Goal: Task Accomplishment & Management: Manage account settings

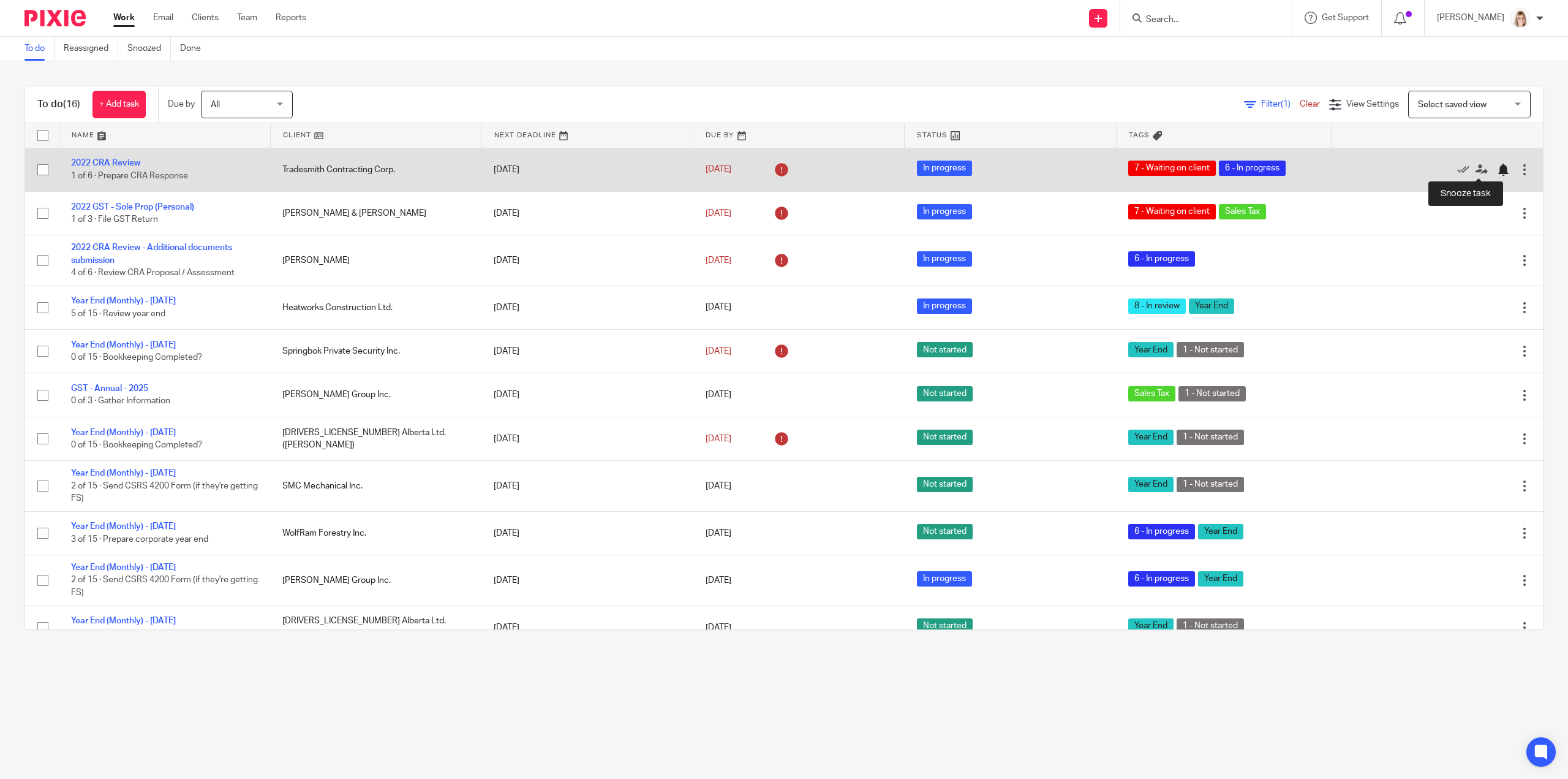
click at [1497, 170] on div at bounding box center [1502, 169] width 12 height 12
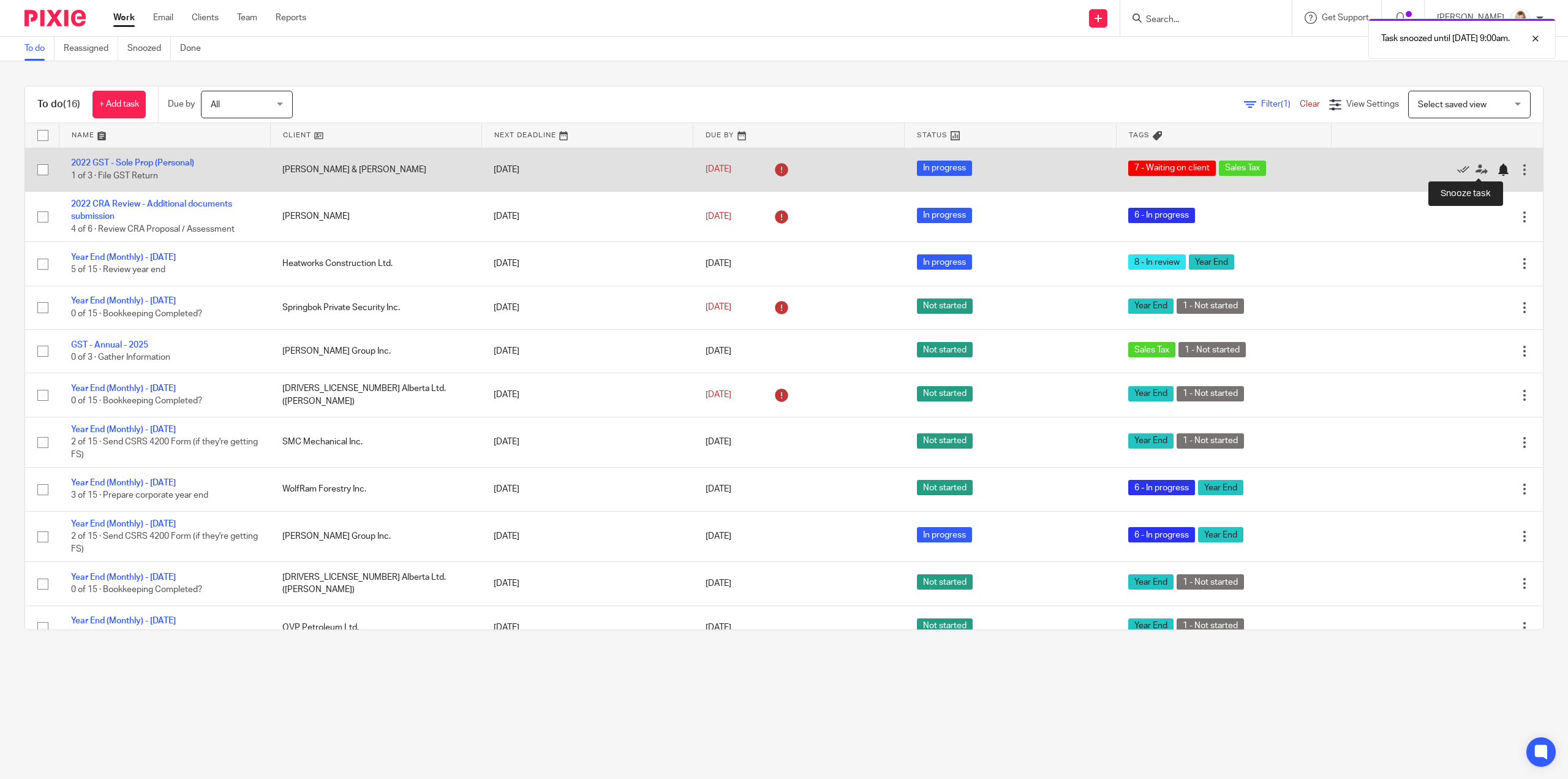
click at [1497, 171] on div at bounding box center [1502, 169] width 12 height 12
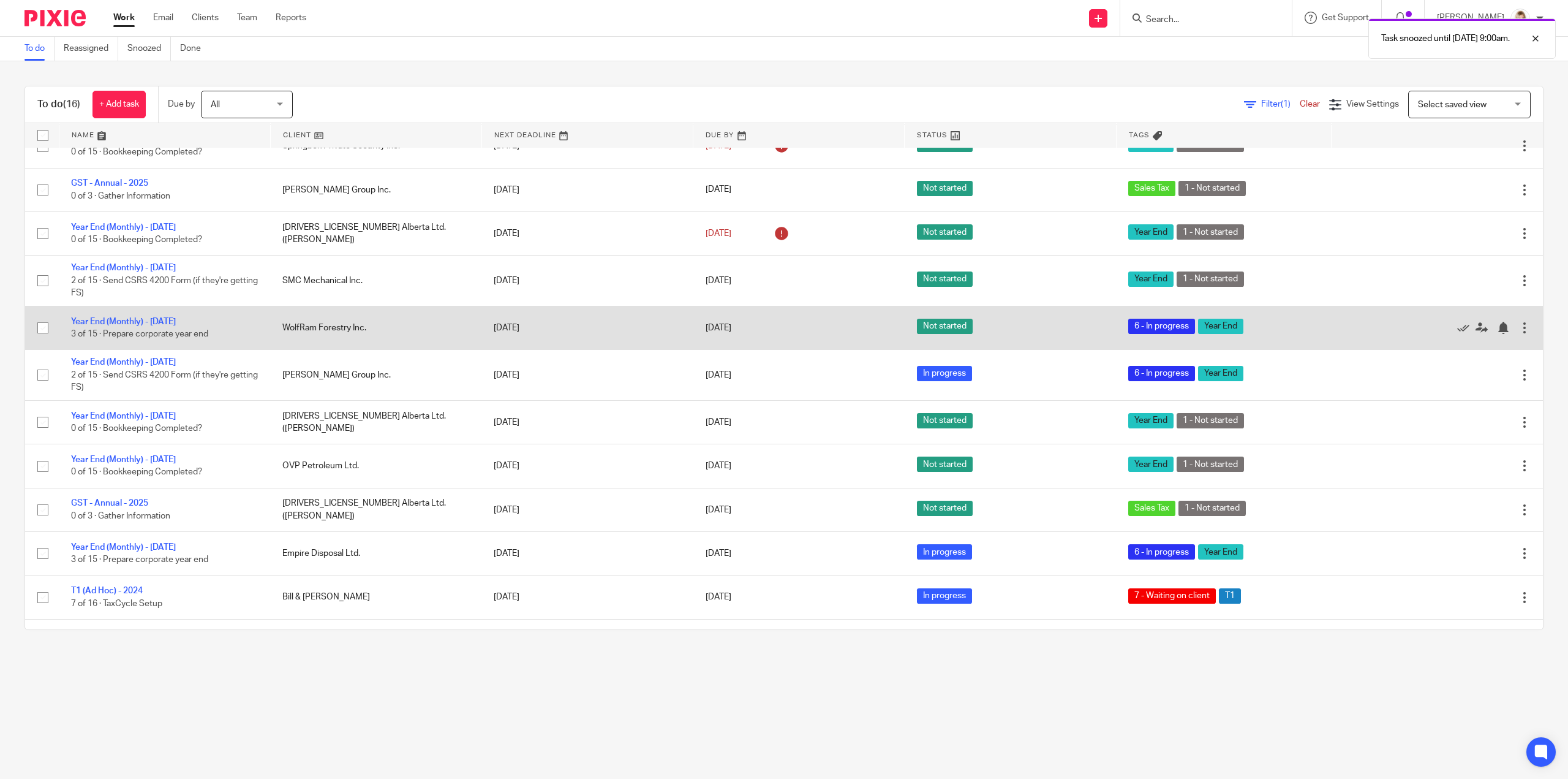
scroll to position [148, 0]
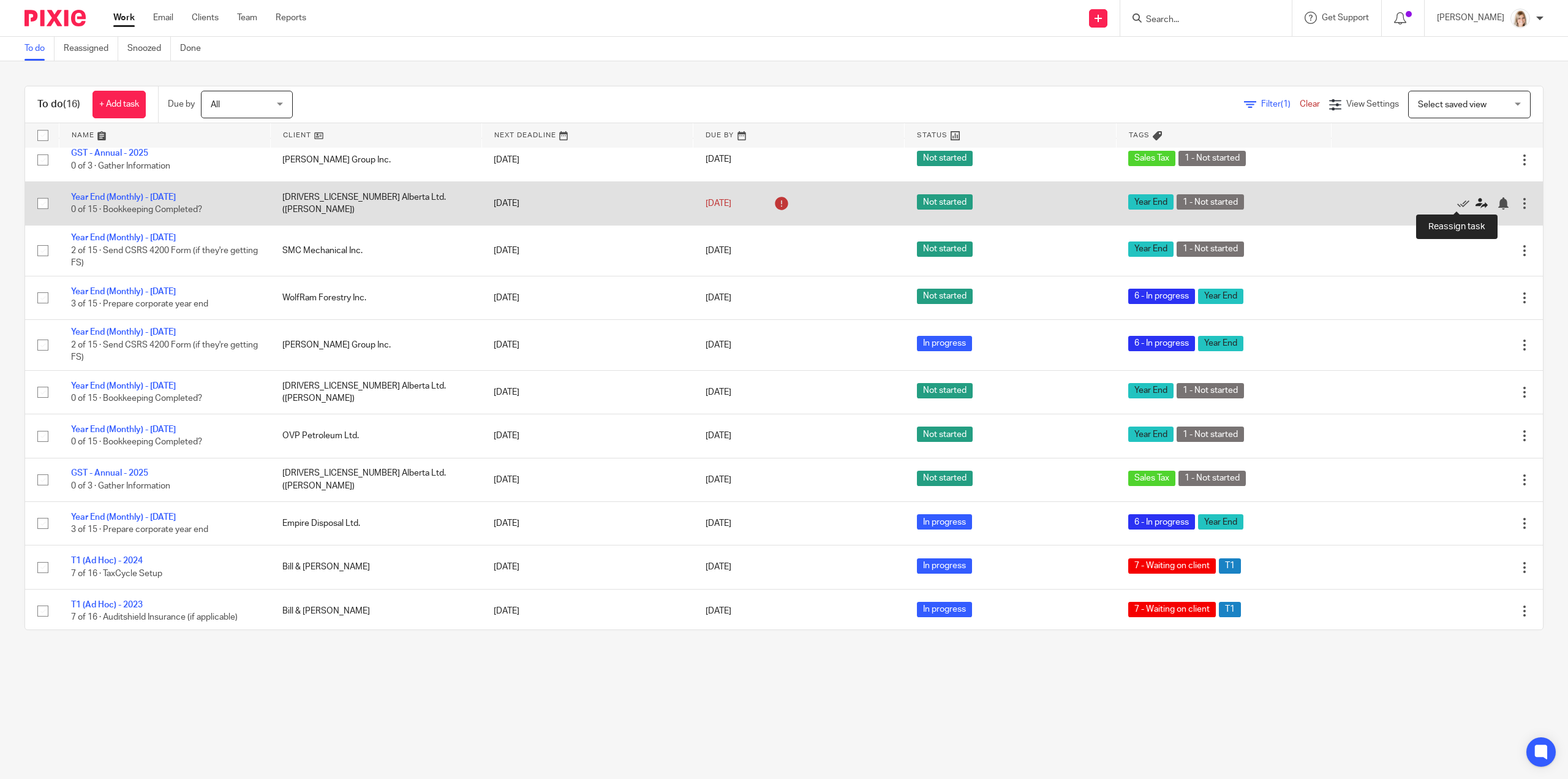
click at [1476, 203] on icon at bounding box center [1481, 203] width 12 height 12
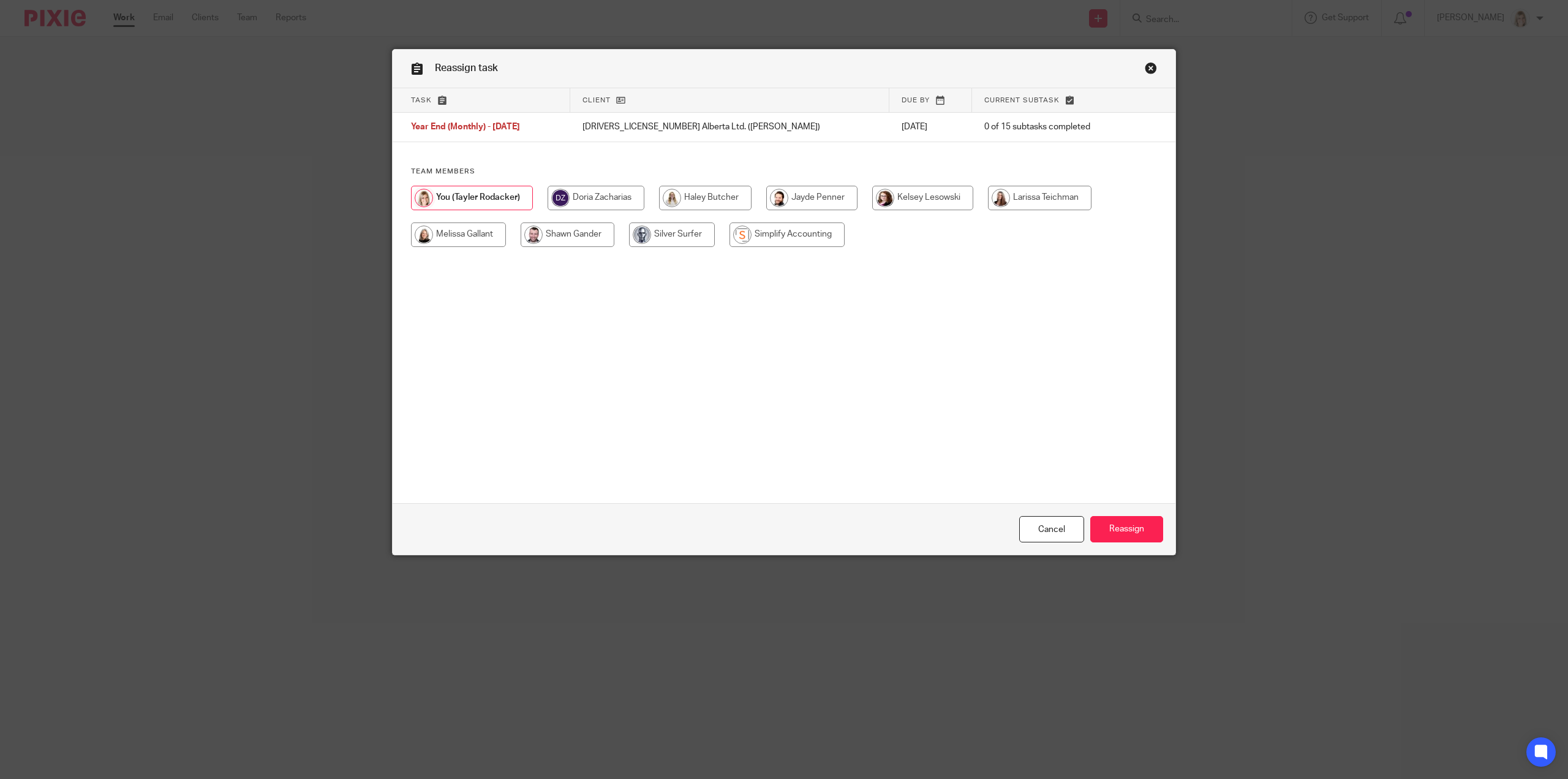
click at [419, 231] on input "radio" at bounding box center [458, 235] width 95 height 25
radio input "true"
click at [1114, 533] on input "Reassign" at bounding box center [1127, 529] width 73 height 26
